Goal: Entertainment & Leisure: Consume media (video, audio)

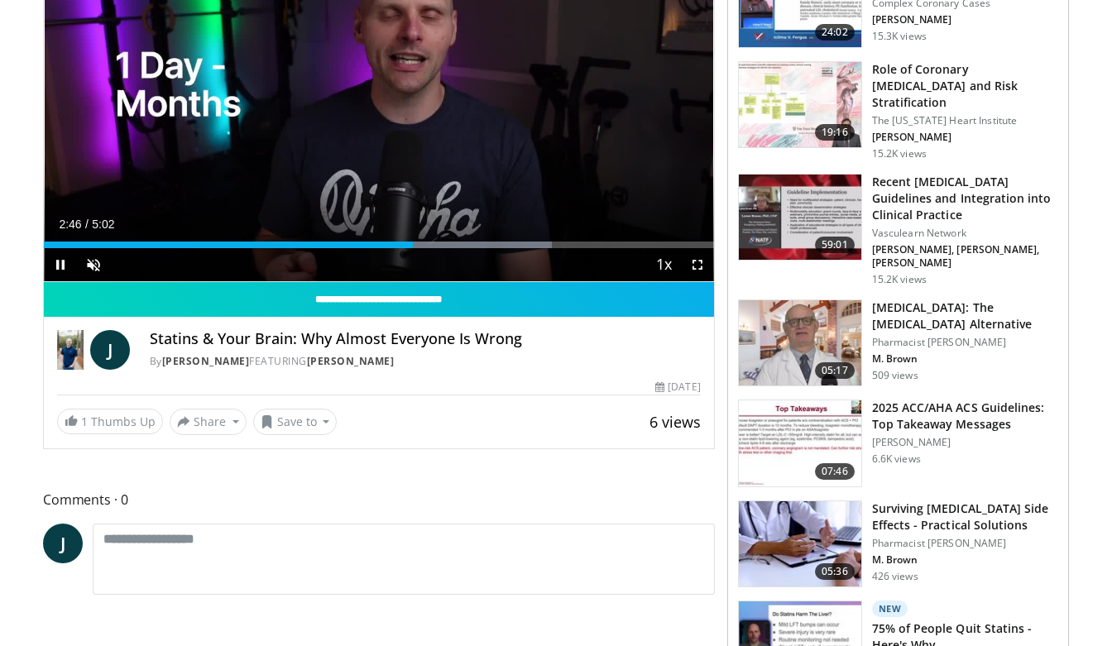
scroll to position [205, 0]
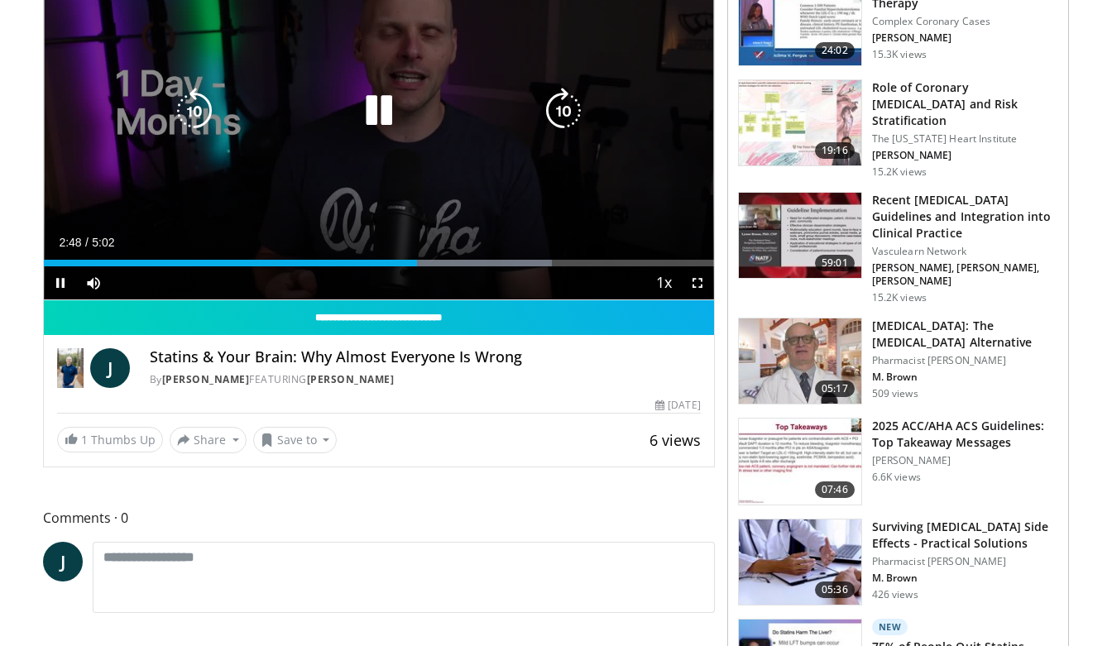
click at [492, 142] on div "10 seconds Tap to unmute" at bounding box center [379, 111] width 670 height 377
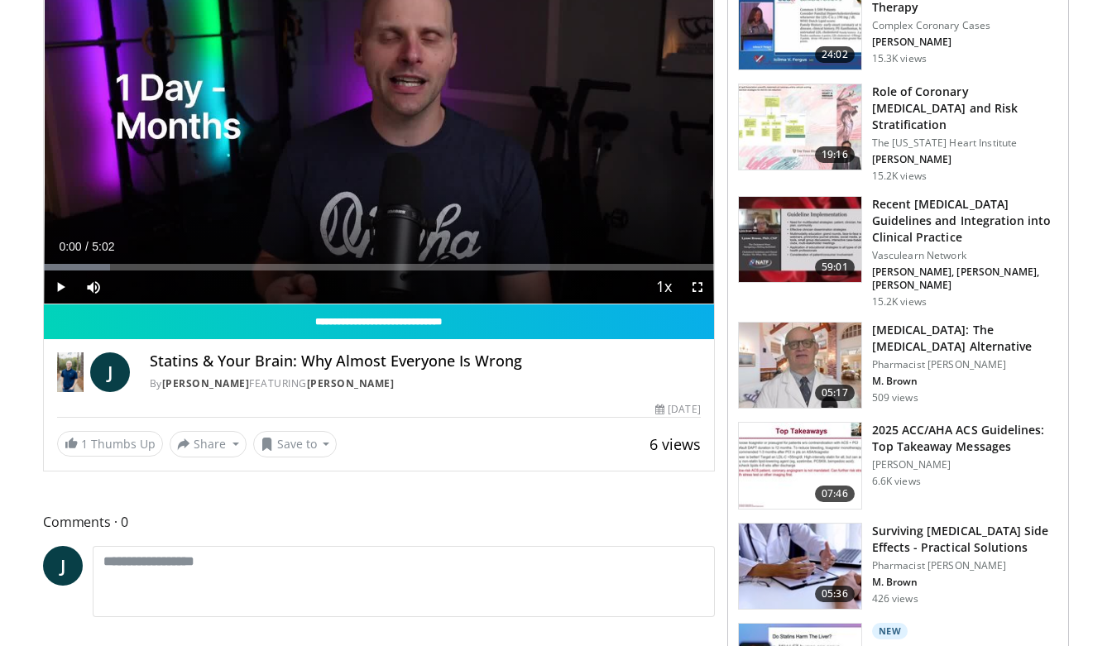
scroll to position [199, 0]
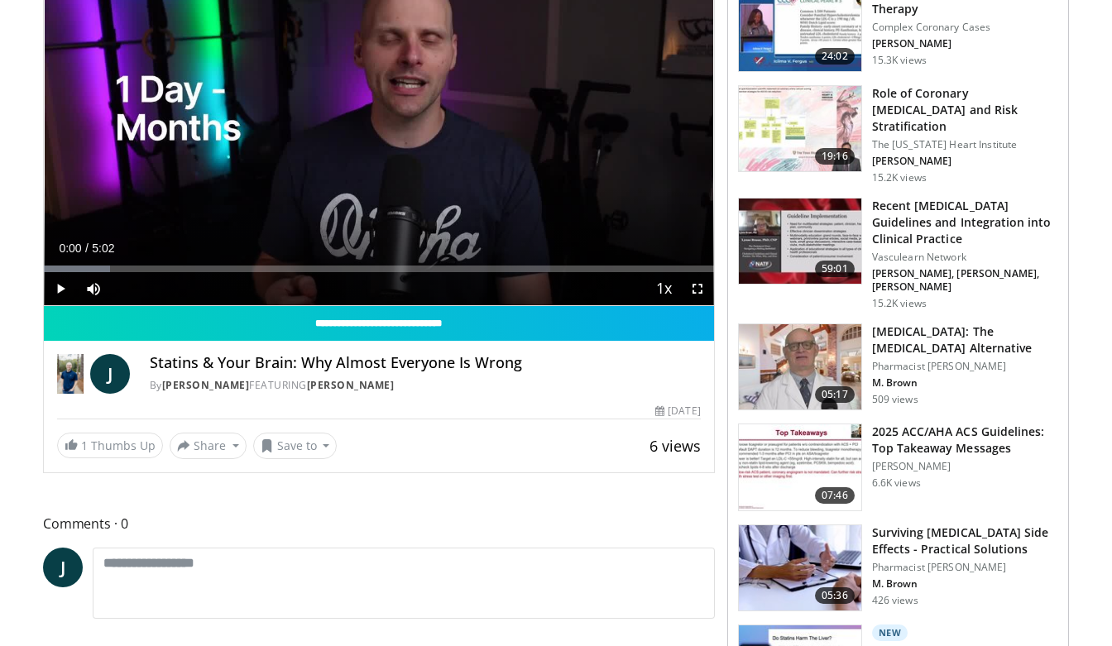
drag, startPoint x: 492, startPoint y: 142, endPoint x: 938, endPoint y: 420, distance: 524.5
click at [938, 424] on h3 "2025 ACC/AHA ACS Guidelines: Top Takeaway Messages" at bounding box center [965, 440] width 186 height 33
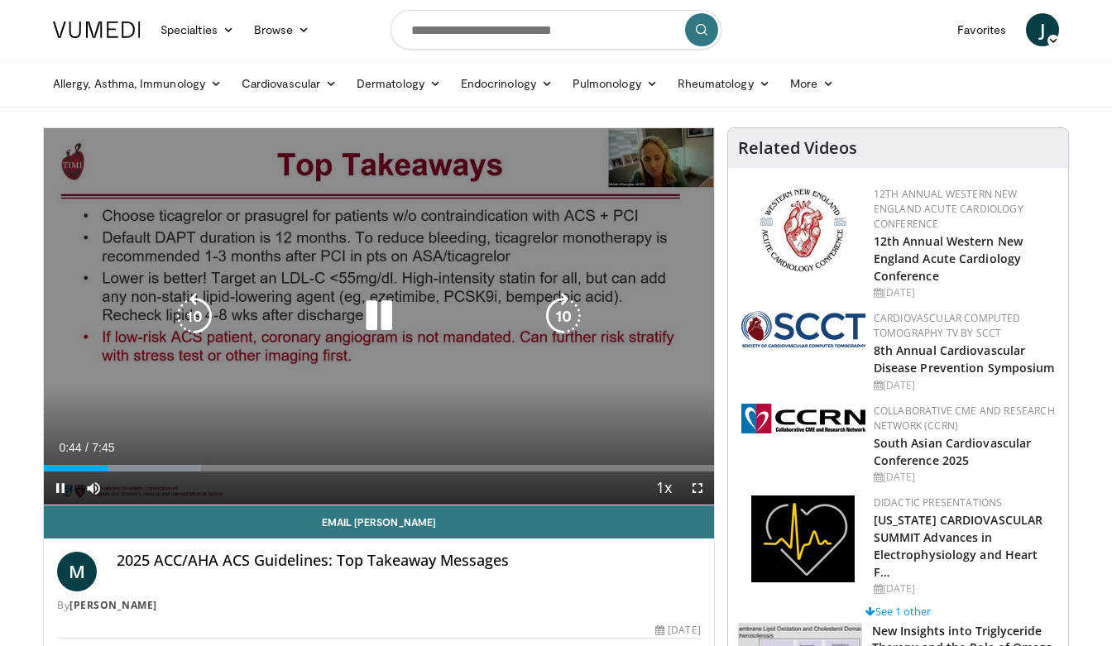
click at [385, 320] on icon "Video Player" at bounding box center [379, 316] width 46 height 46
click at [0, 0] on icon "Video Player" at bounding box center [0, 0] width 0 height 0
